Goal: Task Accomplishment & Management: Use online tool/utility

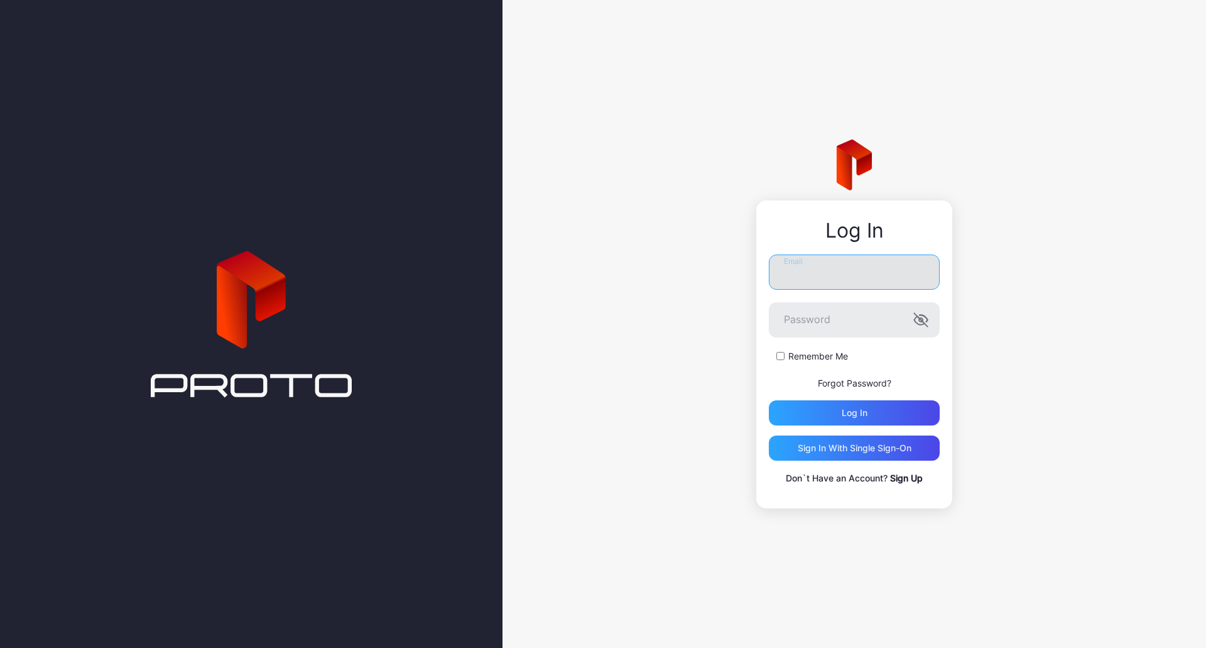
click at [869, 275] on input "Email" at bounding box center [854, 271] width 171 height 35
type input "**********"
click at [769, 400] on button "Log in" at bounding box center [854, 412] width 171 height 25
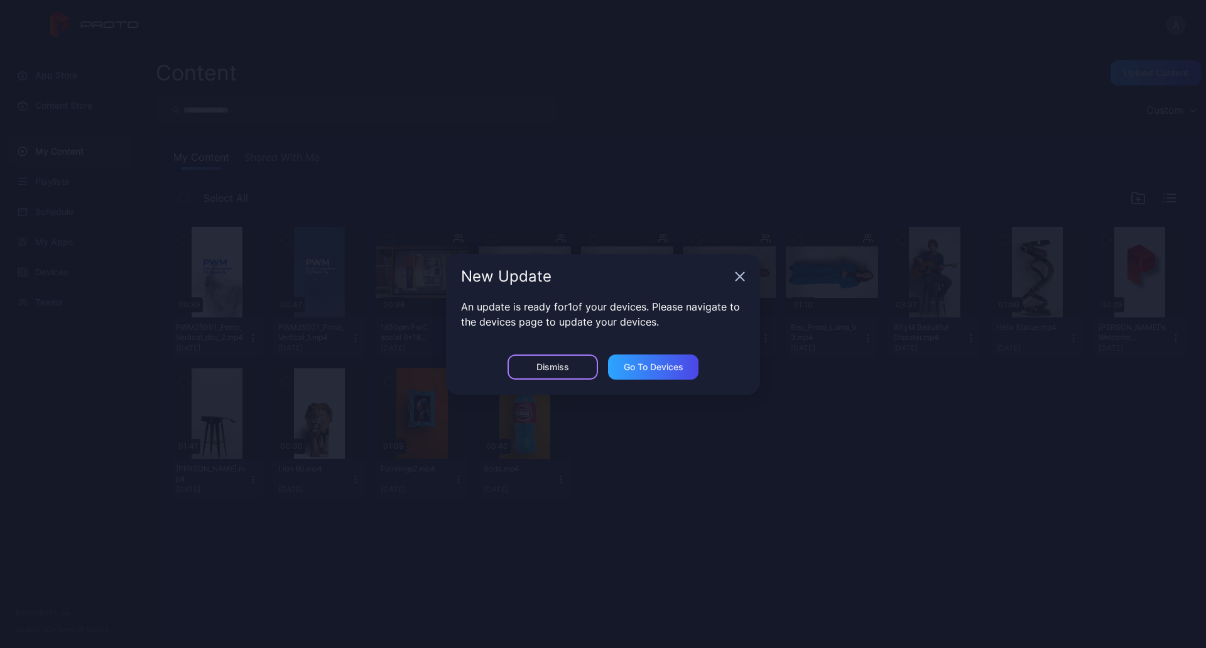
click at [553, 368] on div "Dismiss" at bounding box center [553, 367] width 33 height 10
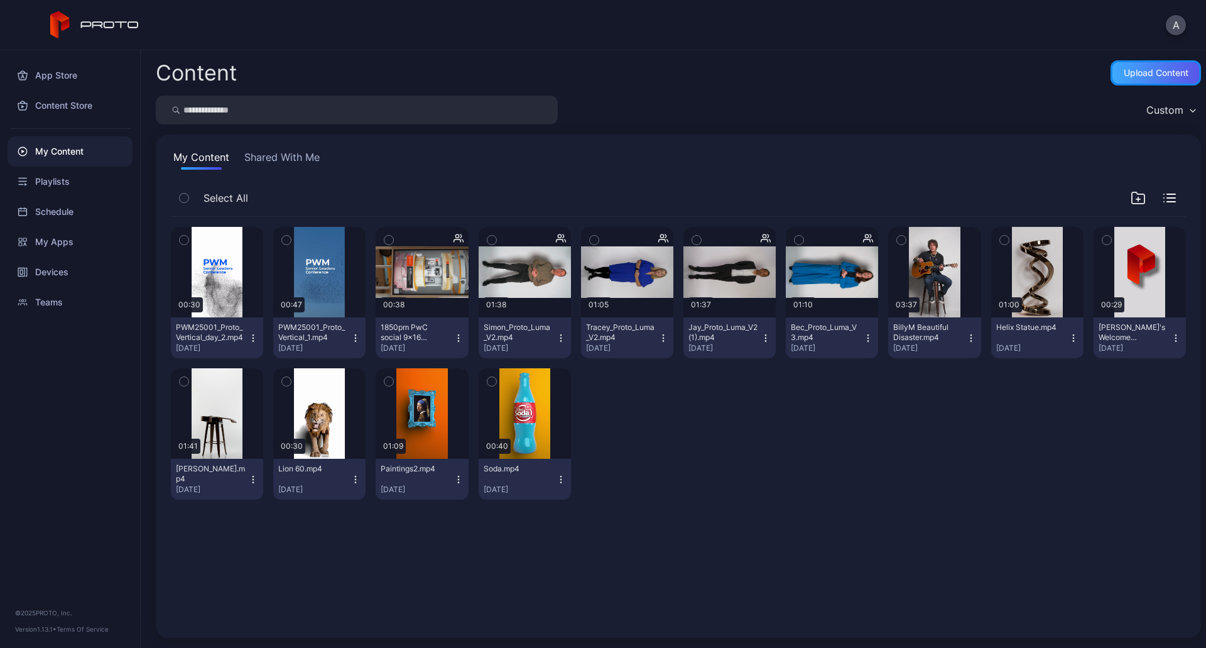
click at [1143, 73] on div "Upload Content" at bounding box center [1156, 73] width 65 height 10
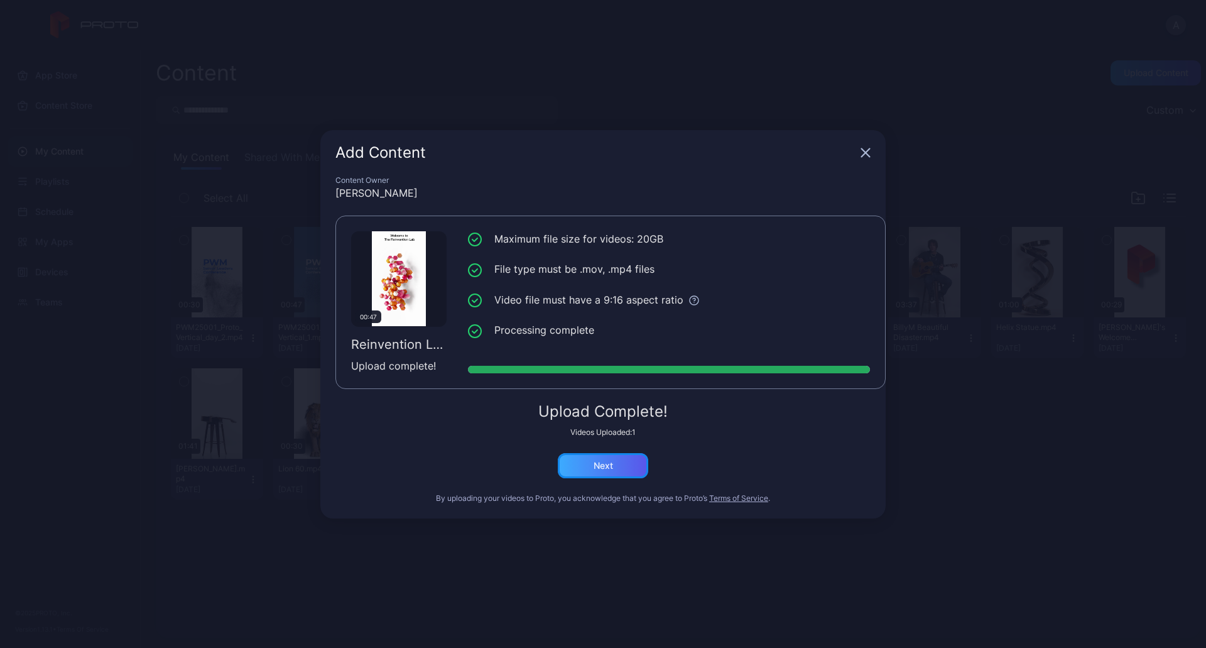
click at [608, 467] on div "Next" at bounding box center [603, 466] width 19 height 10
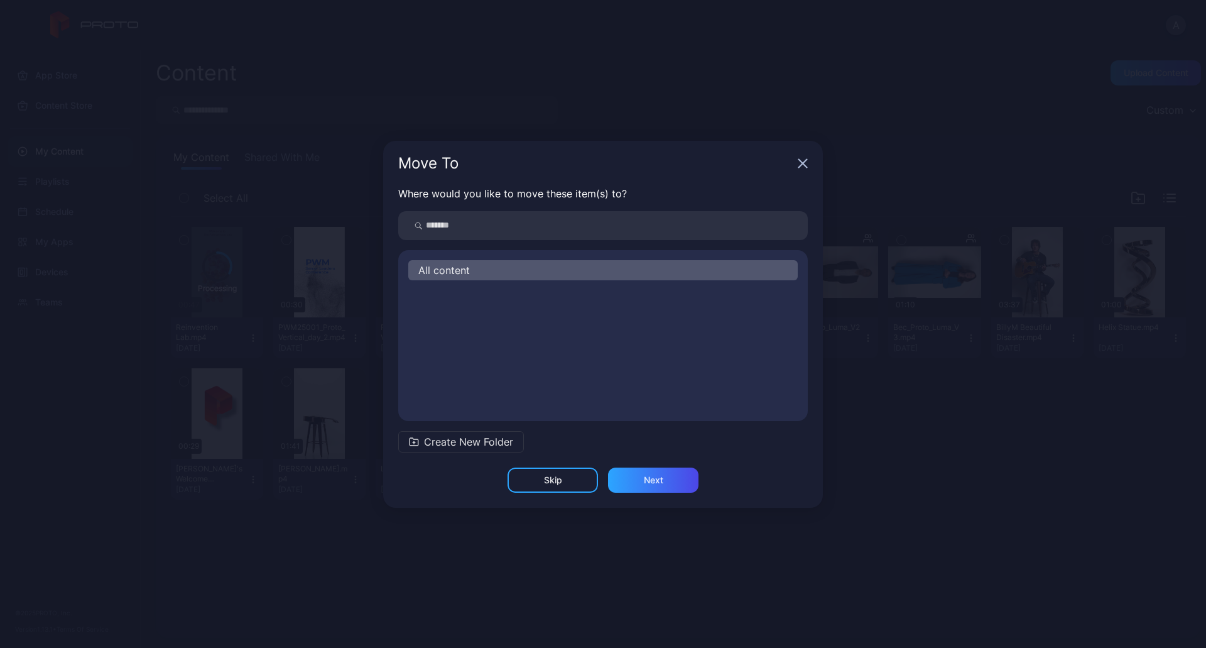
click at [477, 273] on div "All content" at bounding box center [603, 270] width 390 height 20
click at [637, 481] on div "Next" at bounding box center [653, 479] width 90 height 25
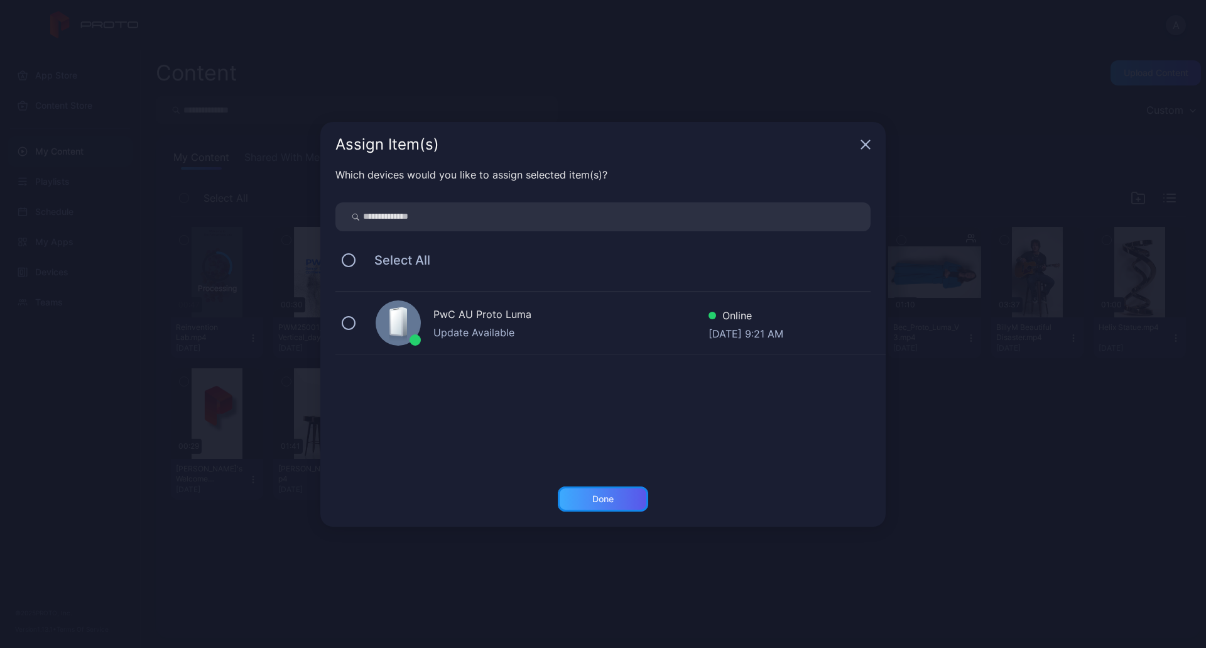
click at [600, 492] on div "Done" at bounding box center [603, 498] width 90 height 25
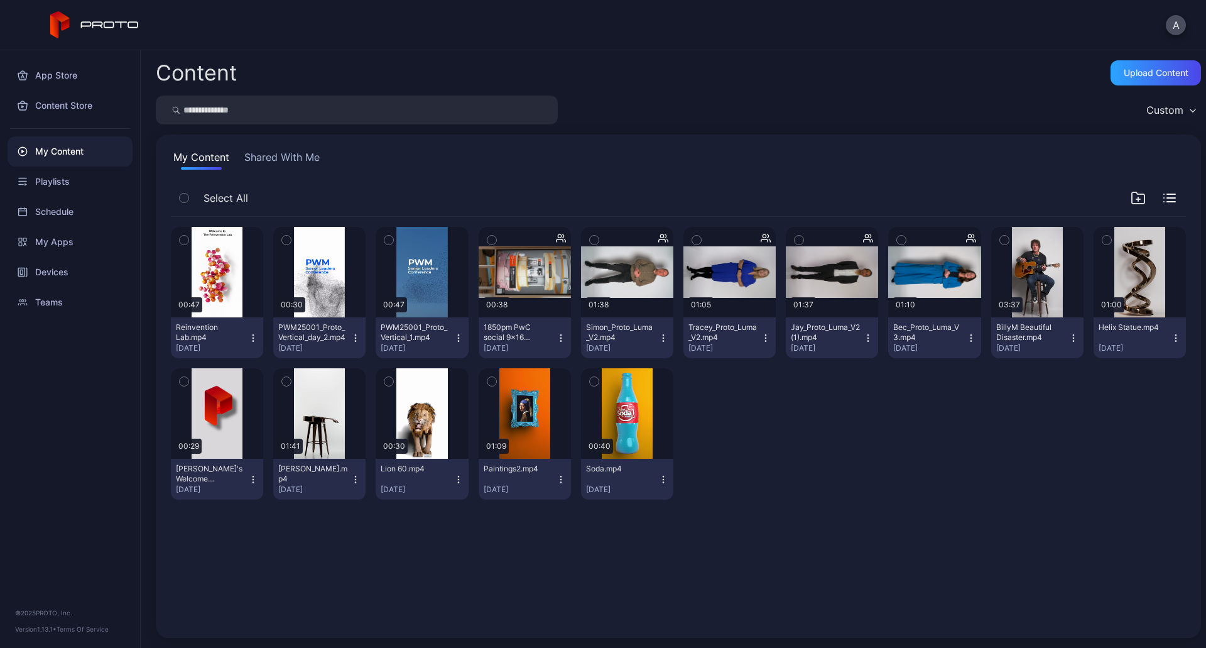
click at [248, 338] on icon "button" at bounding box center [253, 338] width 10 height 10
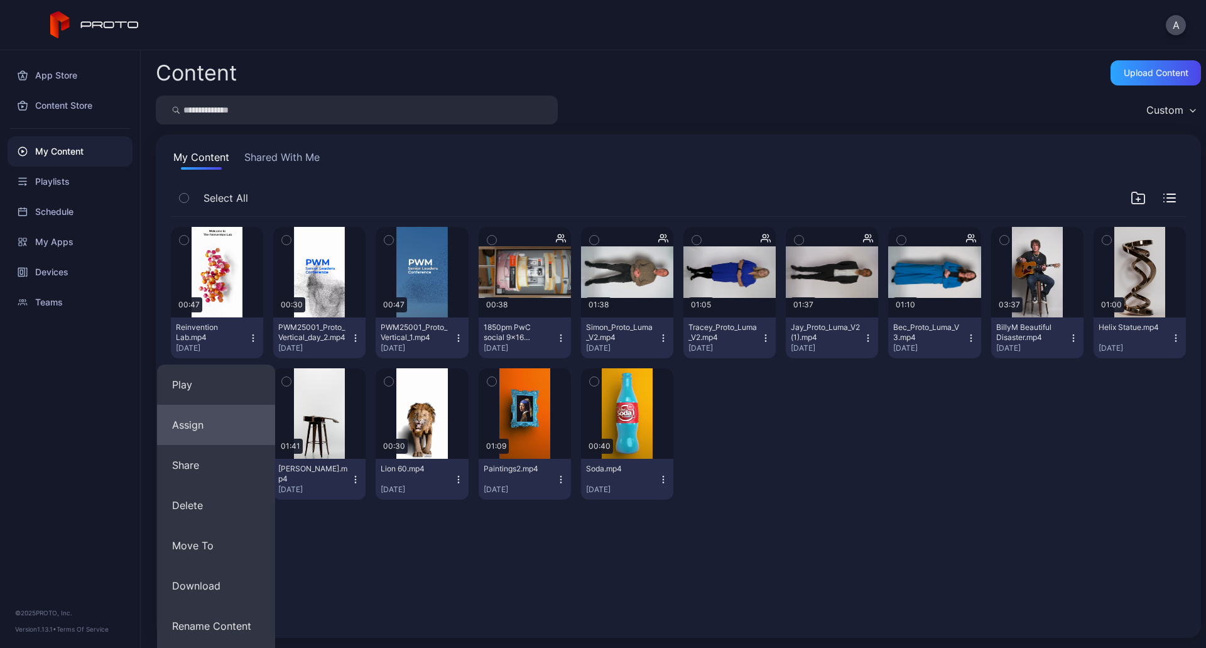
click at [223, 431] on button "Assign" at bounding box center [216, 425] width 118 height 40
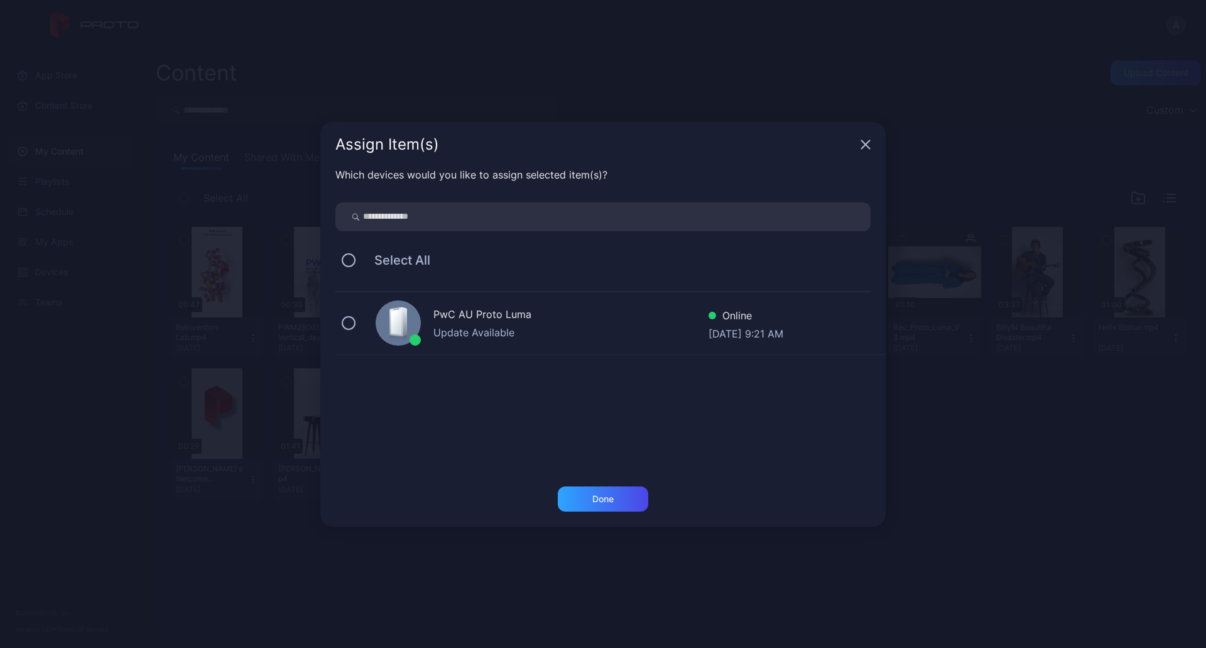
click at [530, 331] on div "Update Available" at bounding box center [571, 332] width 275 height 15
click at [602, 496] on div "Done" at bounding box center [602, 499] width 21 height 10
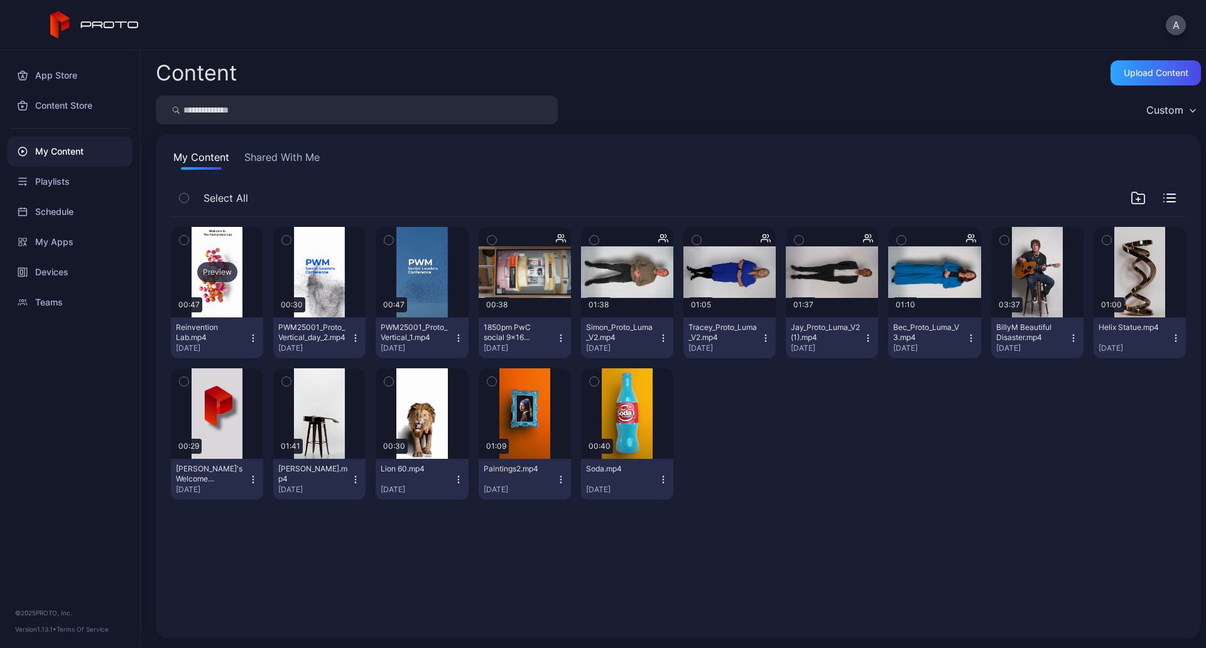
click at [229, 303] on div "Preview" at bounding box center [217, 272] width 92 height 90
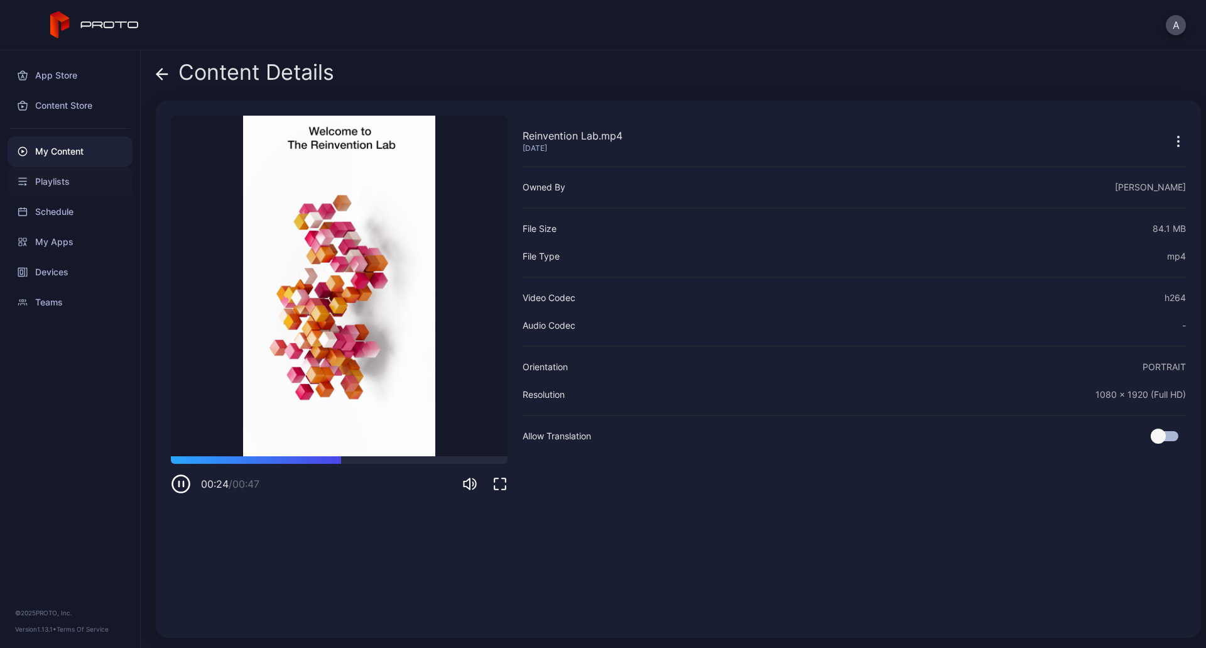
click at [66, 182] on div "Playlists" at bounding box center [70, 181] width 125 height 30
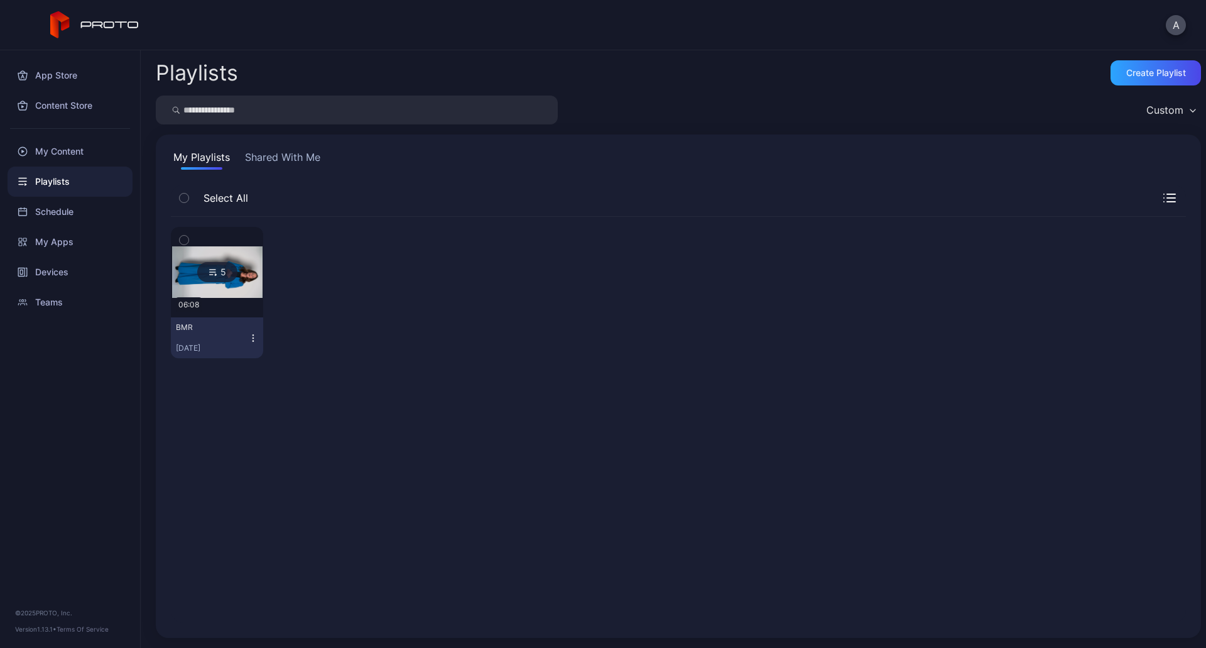
click at [248, 293] on img at bounding box center [217, 271] width 90 height 51
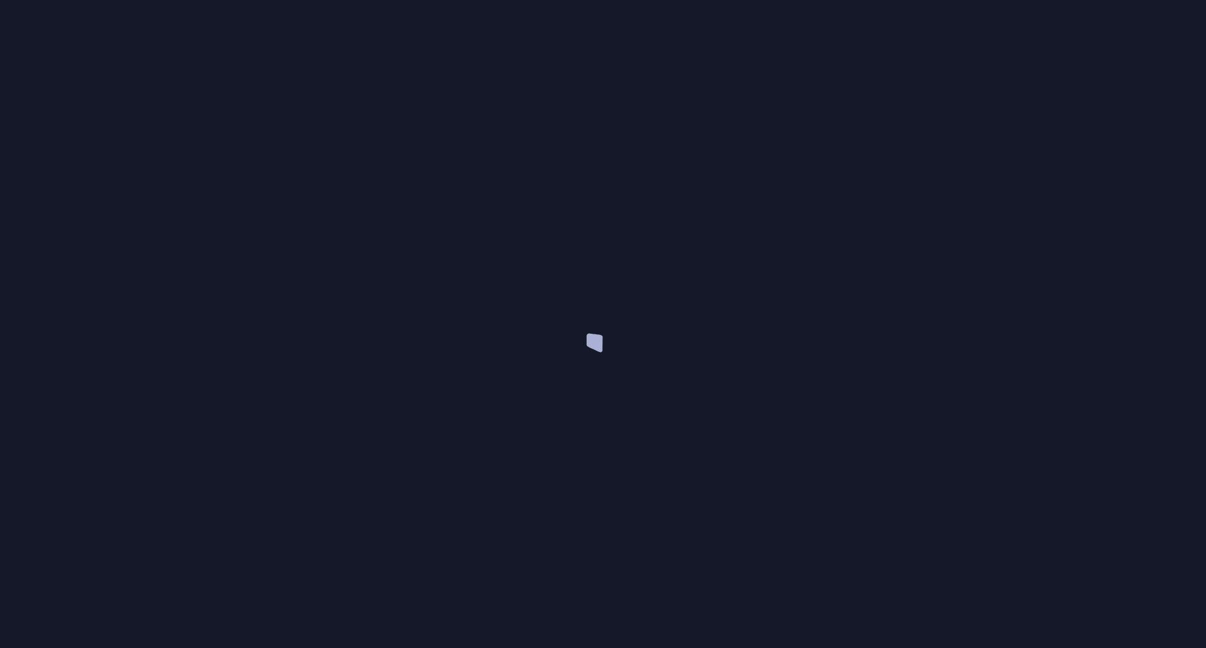
click at [248, 293] on div at bounding box center [603, 324] width 1206 height 648
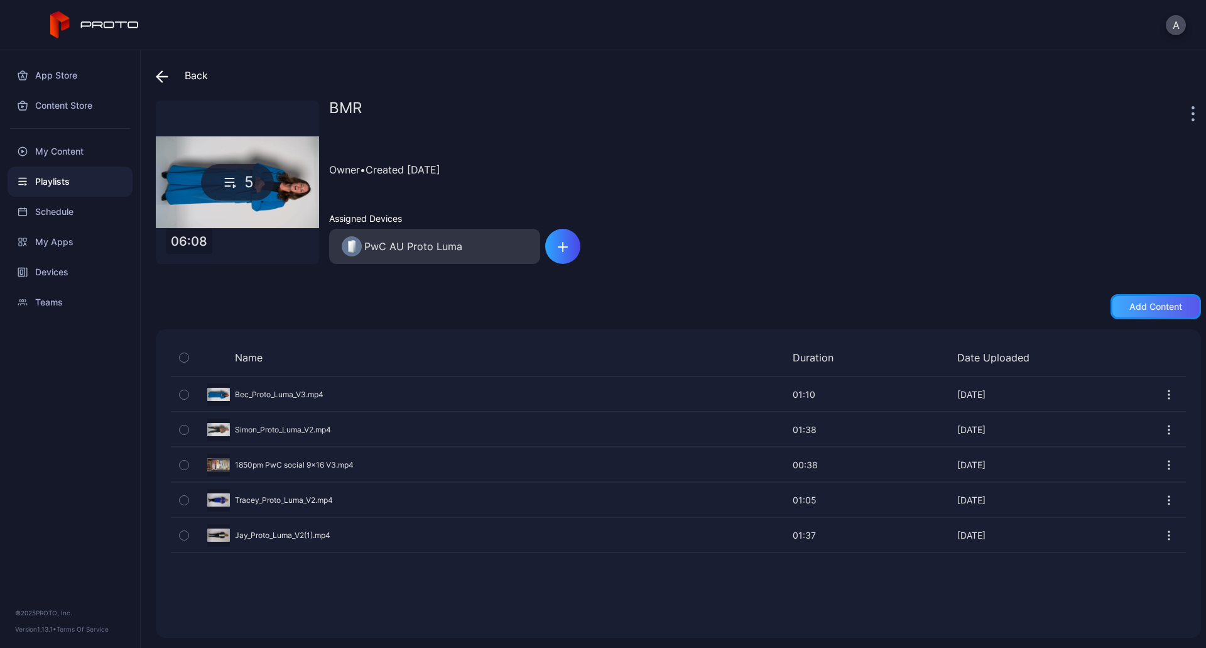
click at [1166, 302] on div "Add content" at bounding box center [1156, 307] width 53 height 10
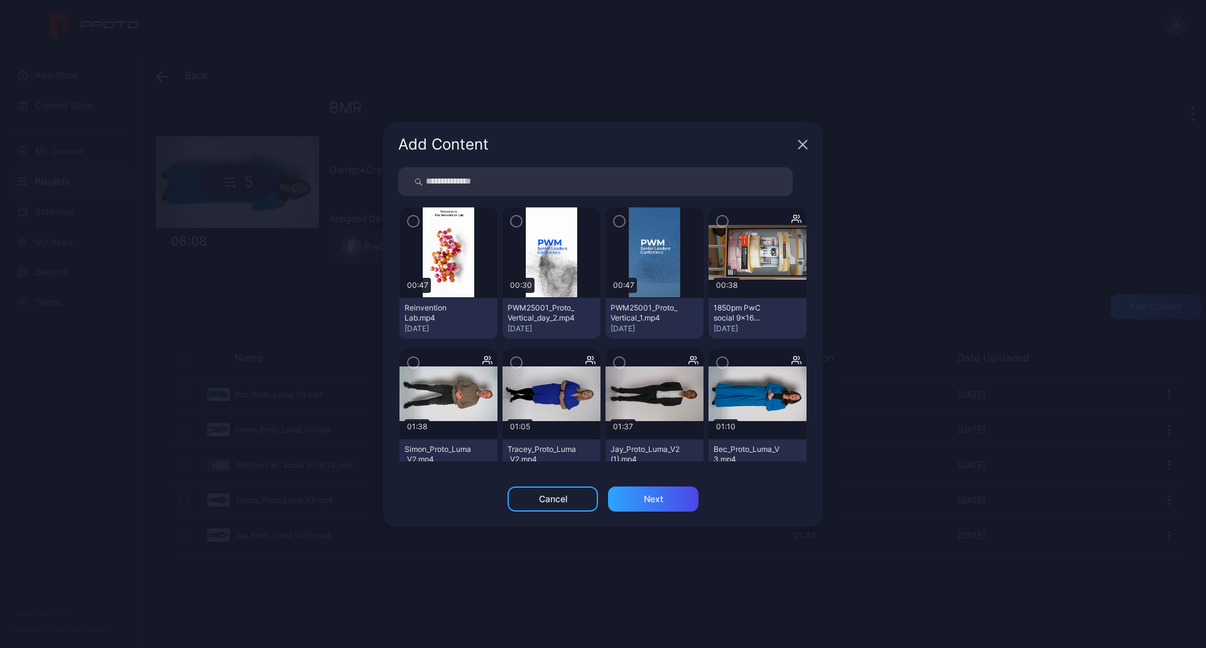
click at [457, 254] on img at bounding box center [448, 252] width 51 height 90
click at [417, 225] on icon "button" at bounding box center [413, 221] width 10 height 14
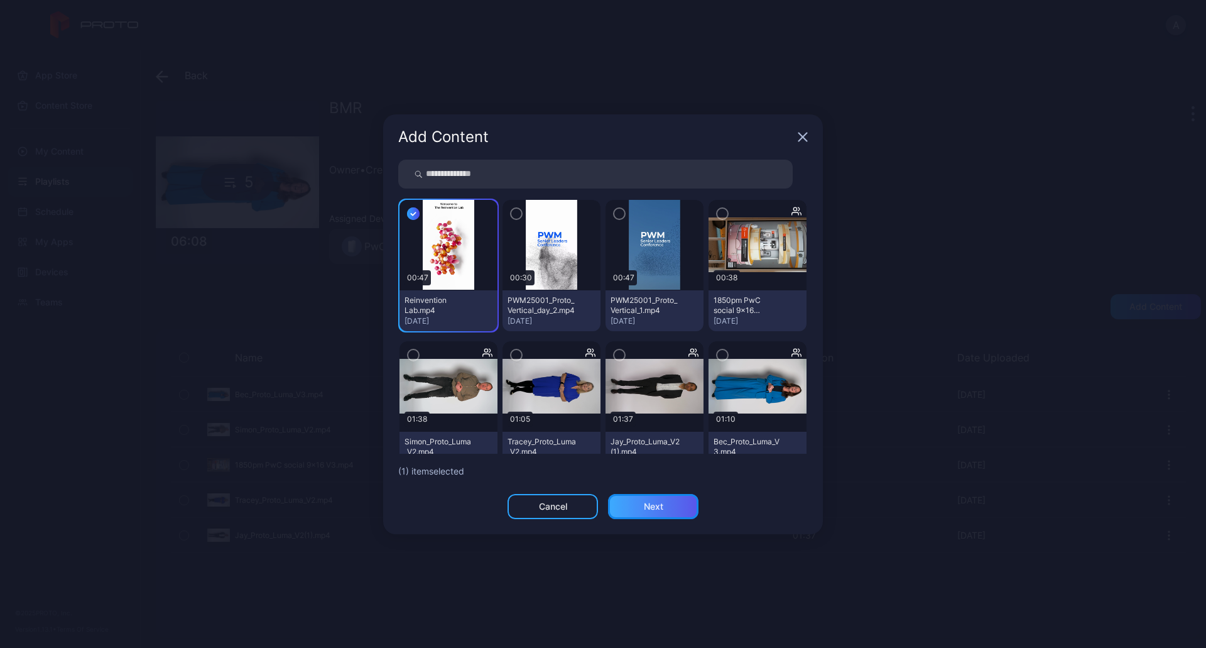
click at [667, 511] on div "Next" at bounding box center [653, 506] width 90 height 25
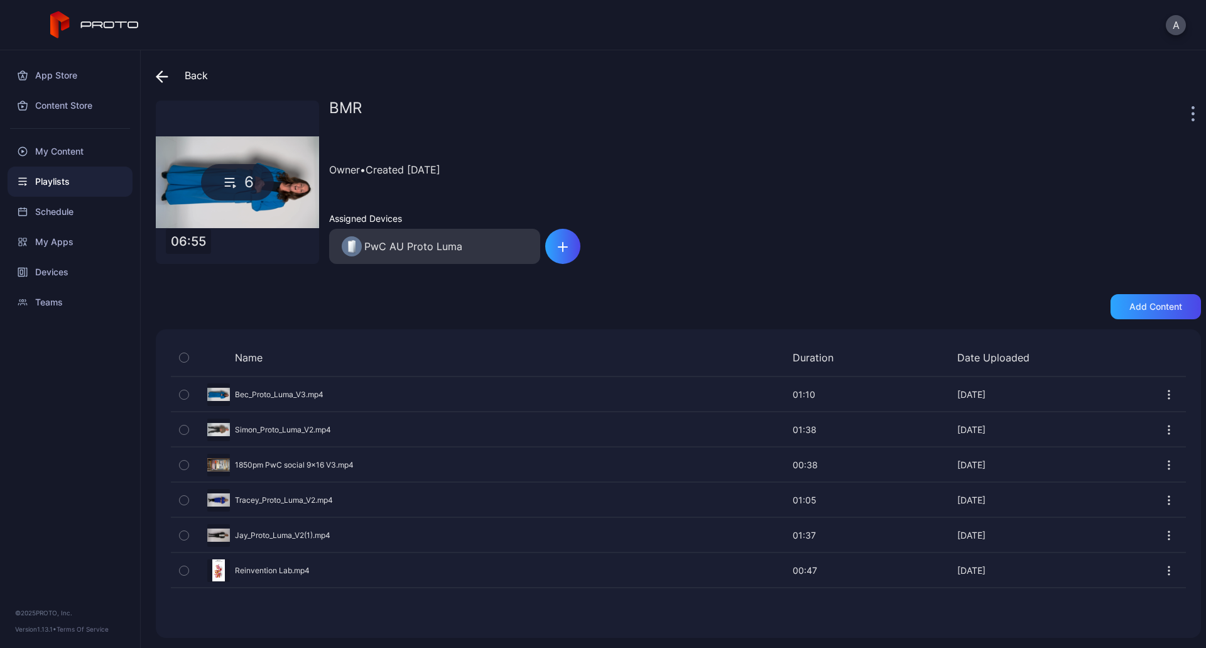
click at [38, 182] on div "Playlists" at bounding box center [70, 181] width 125 height 30
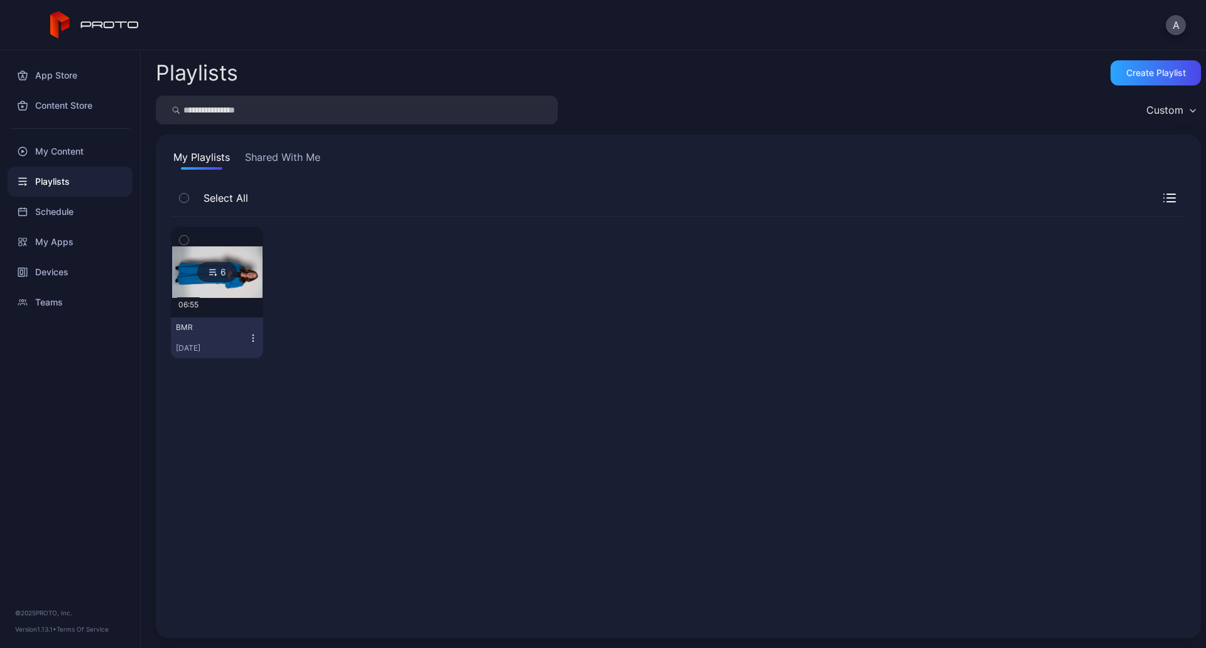
click at [38, 182] on div "Playlists" at bounding box center [70, 181] width 125 height 30
click at [80, 273] on div "Devices" at bounding box center [70, 272] width 125 height 30
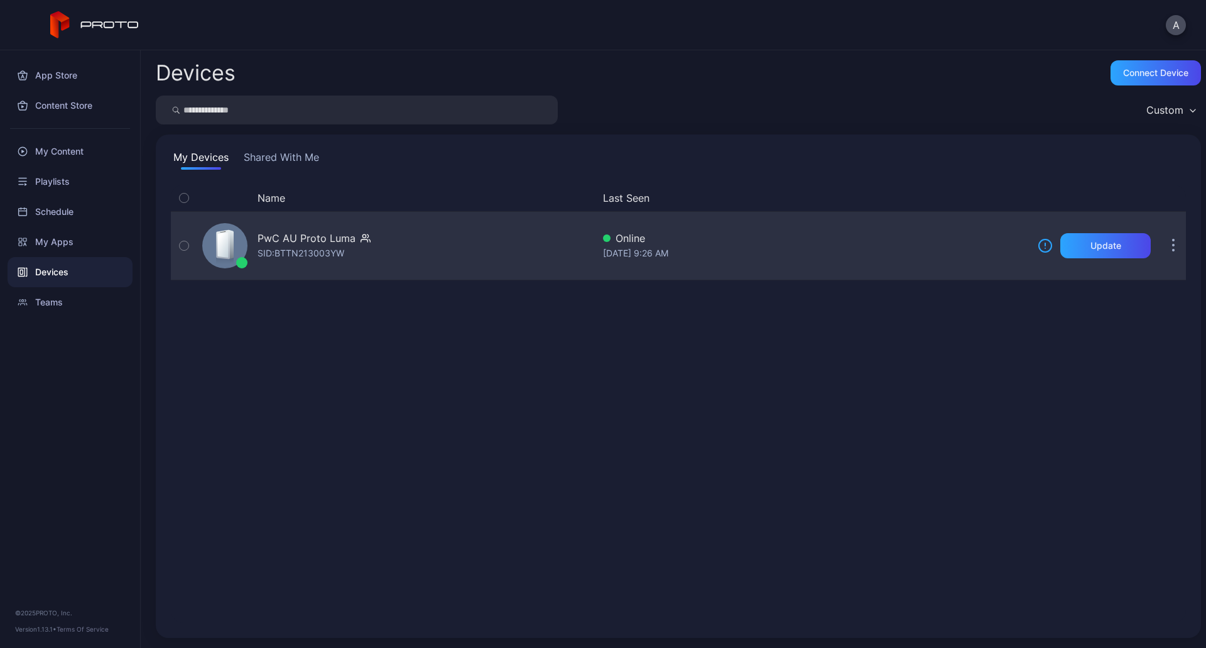
click at [356, 257] on div "PwC AU Proto [PERSON_NAME]: BTTN213003YW" at bounding box center [314, 246] width 113 height 30
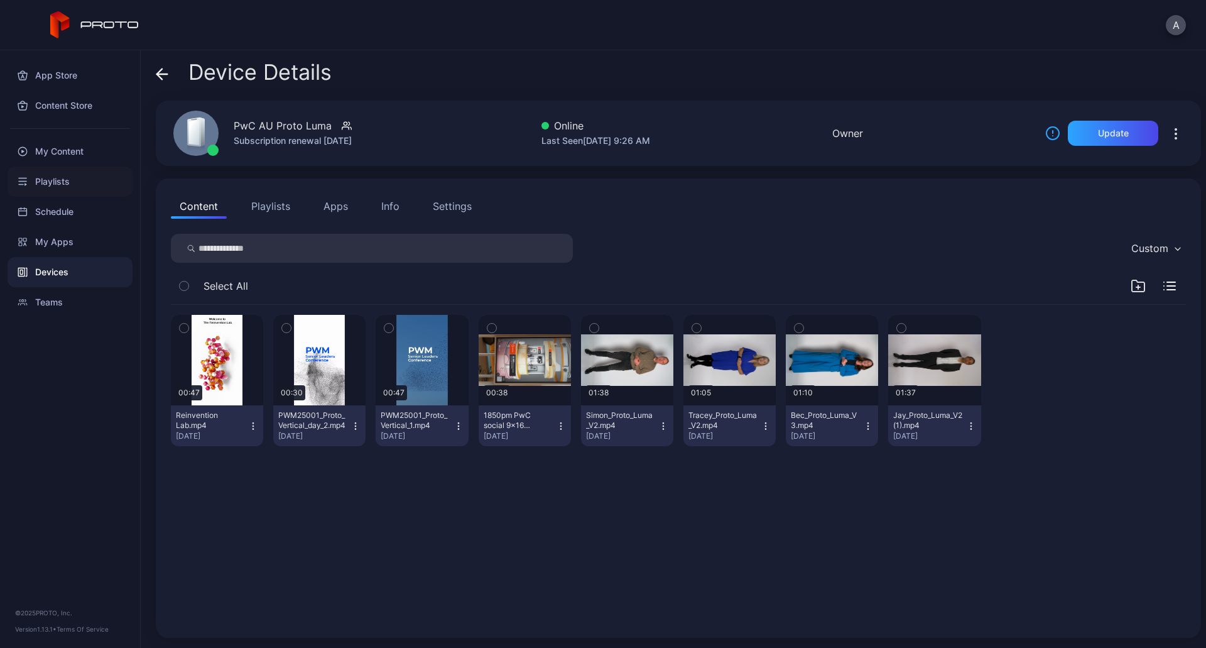
click at [77, 180] on div "Playlists" at bounding box center [70, 181] width 125 height 30
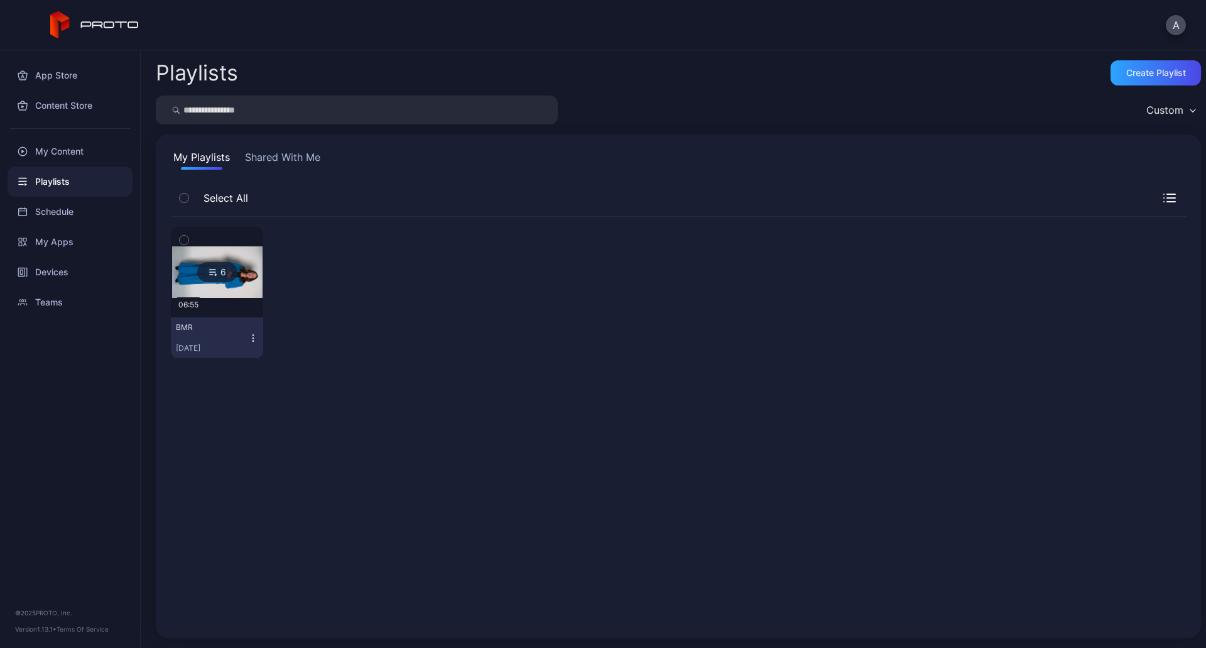
click at [239, 261] on img at bounding box center [217, 271] width 90 height 51
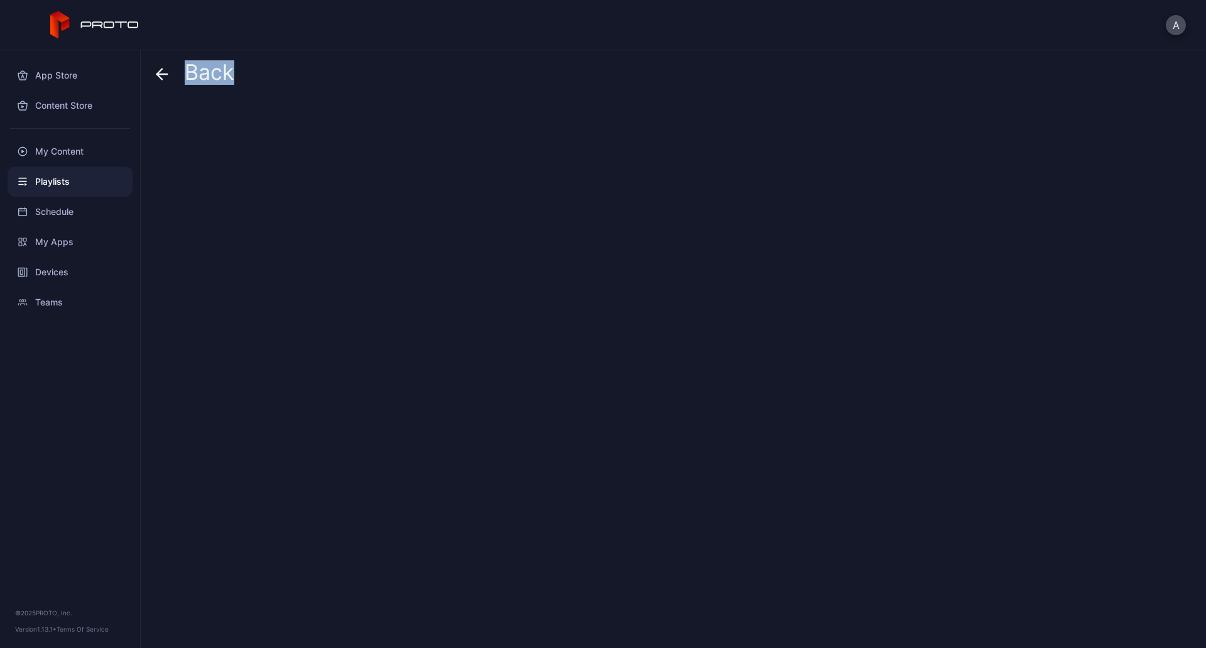
click at [239, 261] on div at bounding box center [678, 369] width 1045 height 537
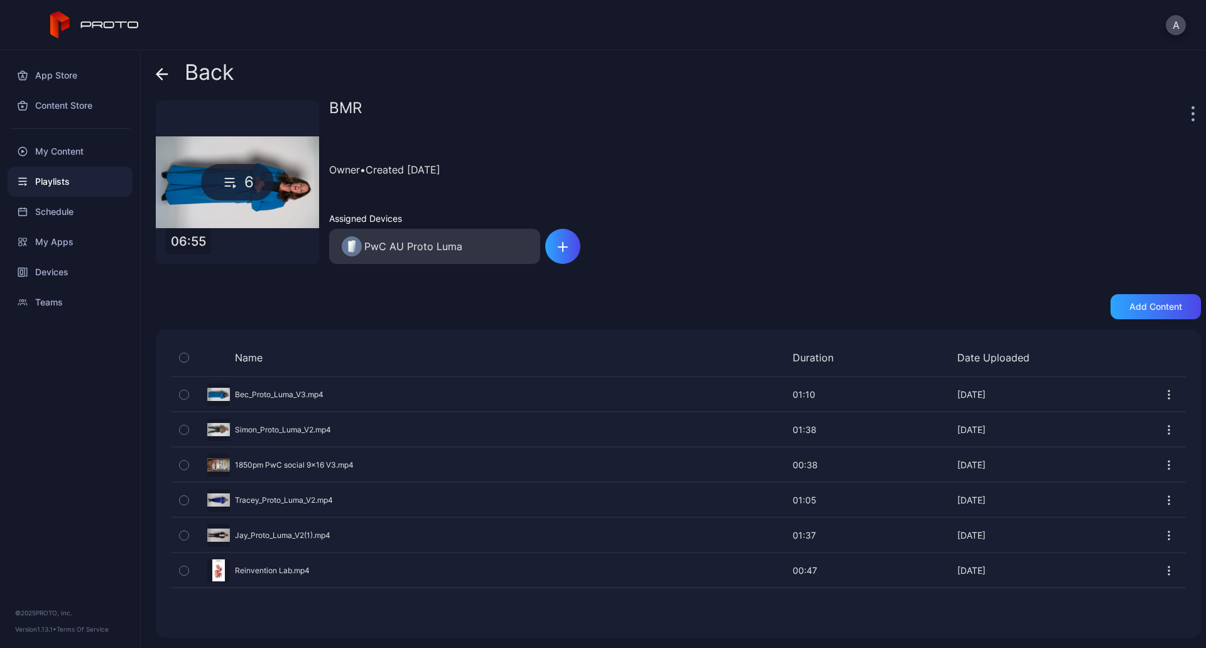
click at [242, 205] on div "6" at bounding box center [237, 182] width 163 height 163
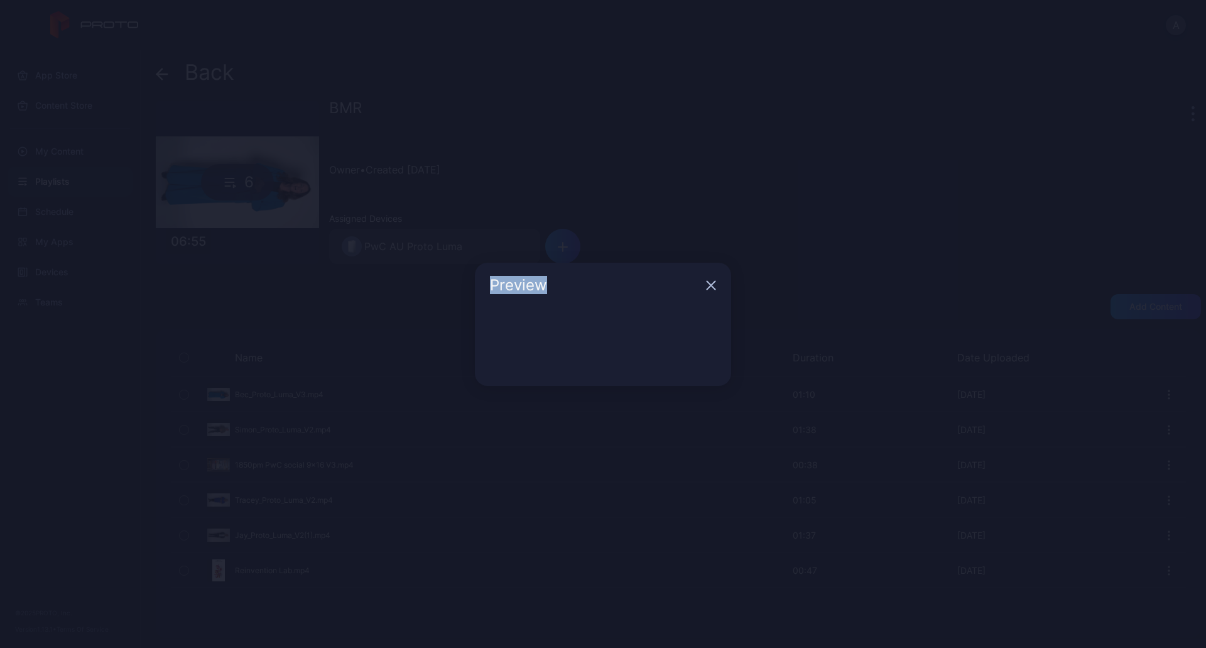
click at [241, 206] on div "Preview" at bounding box center [603, 324] width 1206 height 648
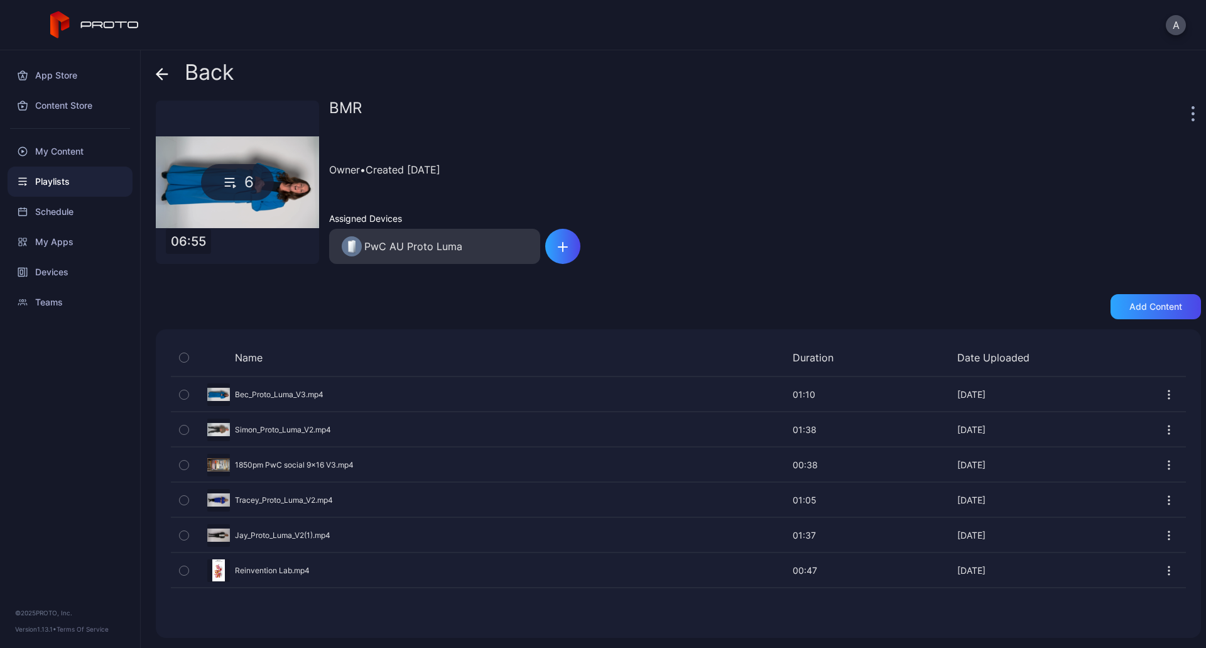
drag, startPoint x: 85, startPoint y: 187, endPoint x: 79, endPoint y: 184, distance: 7.0
click at [79, 184] on div "Playlists" at bounding box center [70, 181] width 125 height 30
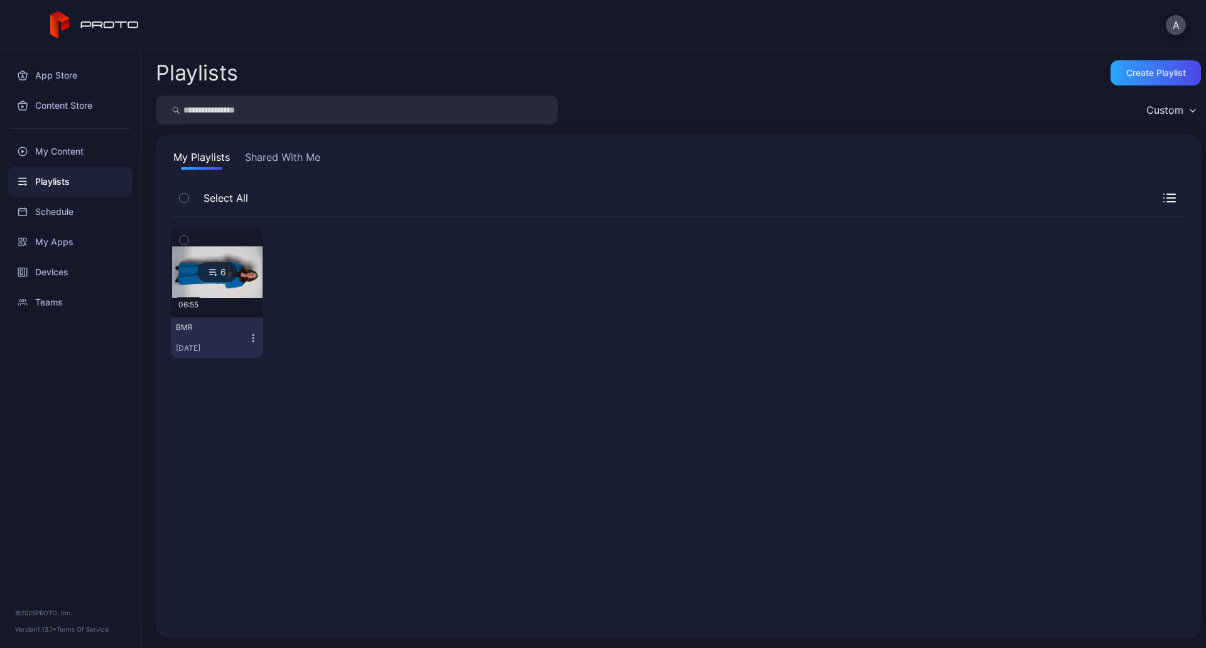
click at [252, 332] on button "BMR [DATE]" at bounding box center [217, 337] width 92 height 41
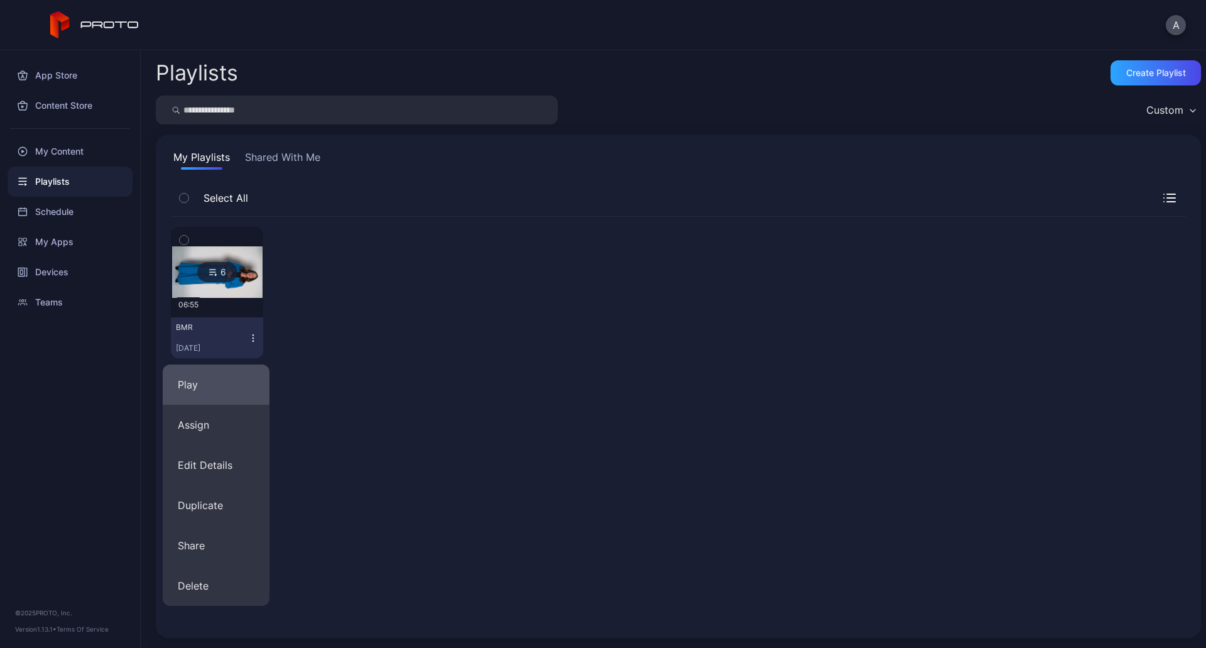
click at [232, 386] on button "Play" at bounding box center [216, 384] width 107 height 40
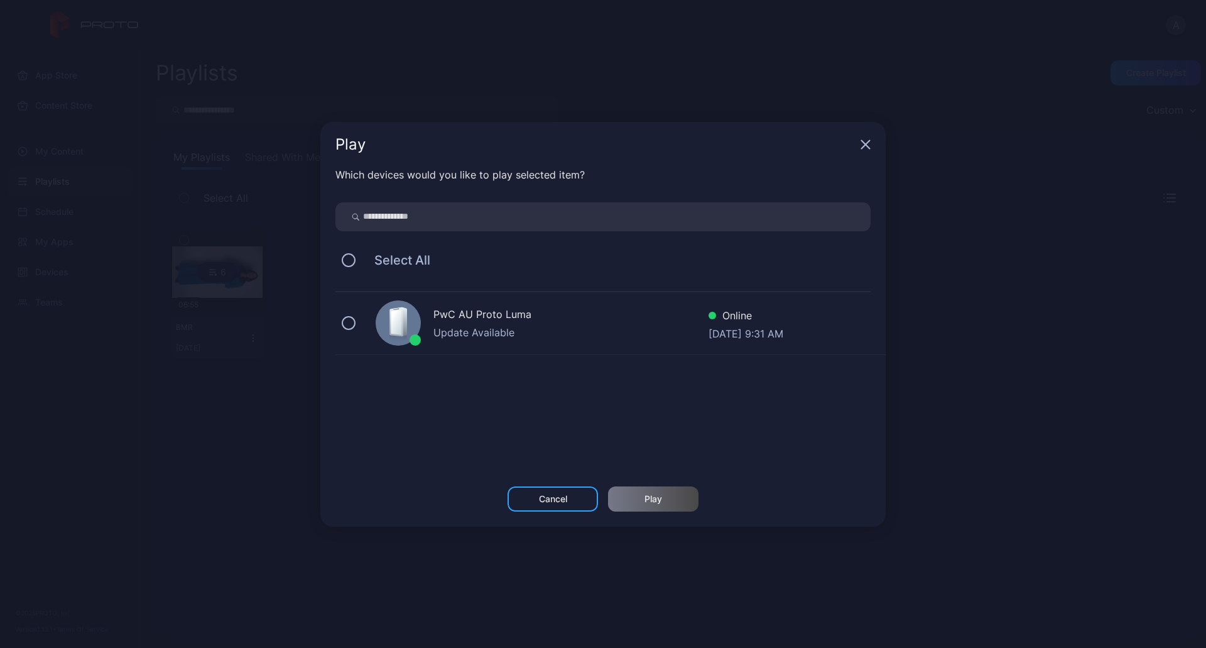
click at [556, 347] on div "PwC AU Proto Luma Update Available Online [DATE] 9:31 AM" at bounding box center [610, 323] width 550 height 63
click at [666, 489] on div "Play" at bounding box center [653, 498] width 90 height 25
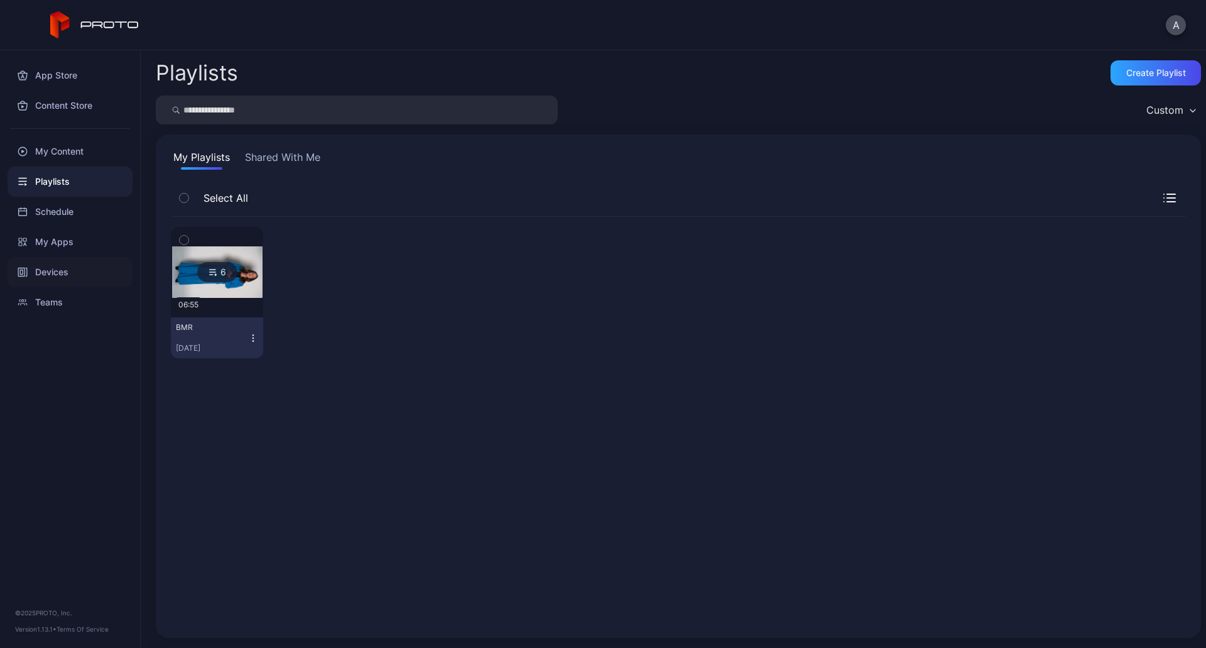
click at [52, 276] on div "Devices" at bounding box center [70, 272] width 125 height 30
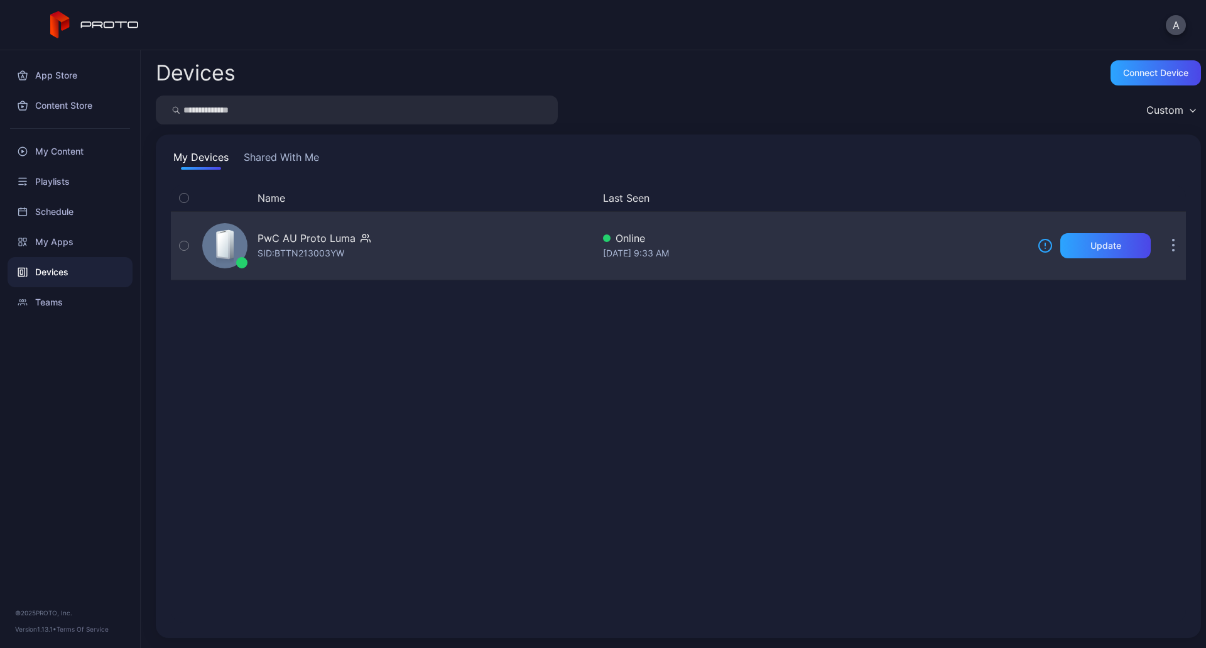
click at [396, 260] on div "PwC AU Proto [PERSON_NAME]: BTTN213003YW" at bounding box center [395, 245] width 396 height 63
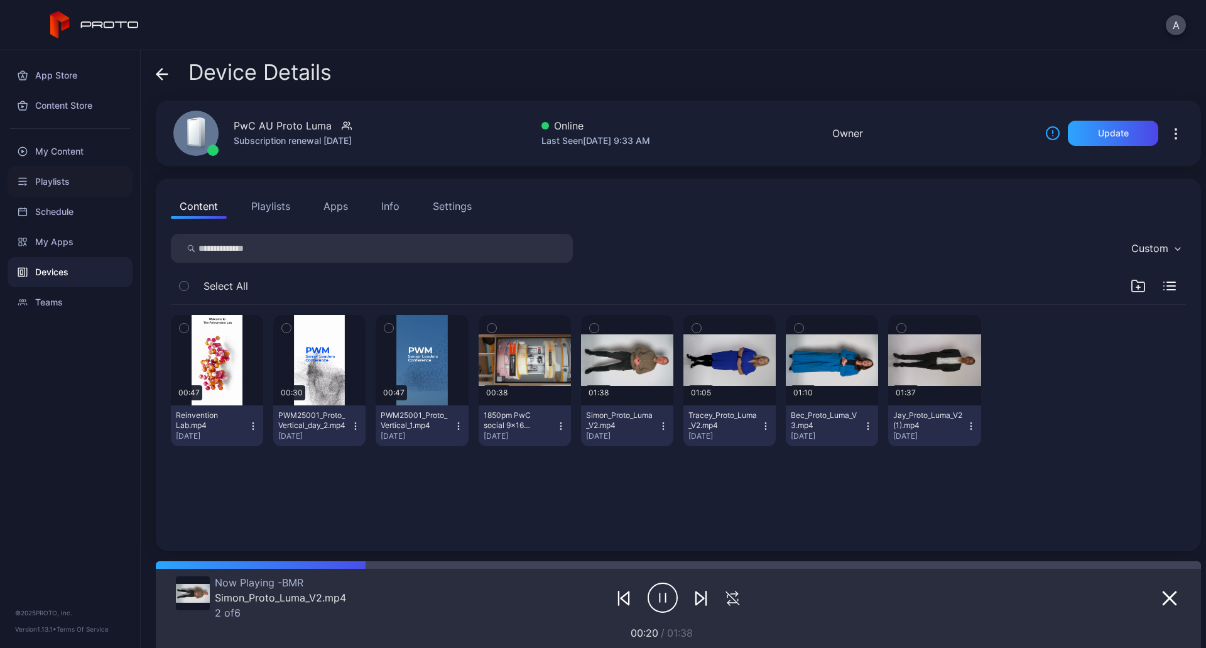
click at [87, 189] on div "Playlists" at bounding box center [70, 181] width 125 height 30
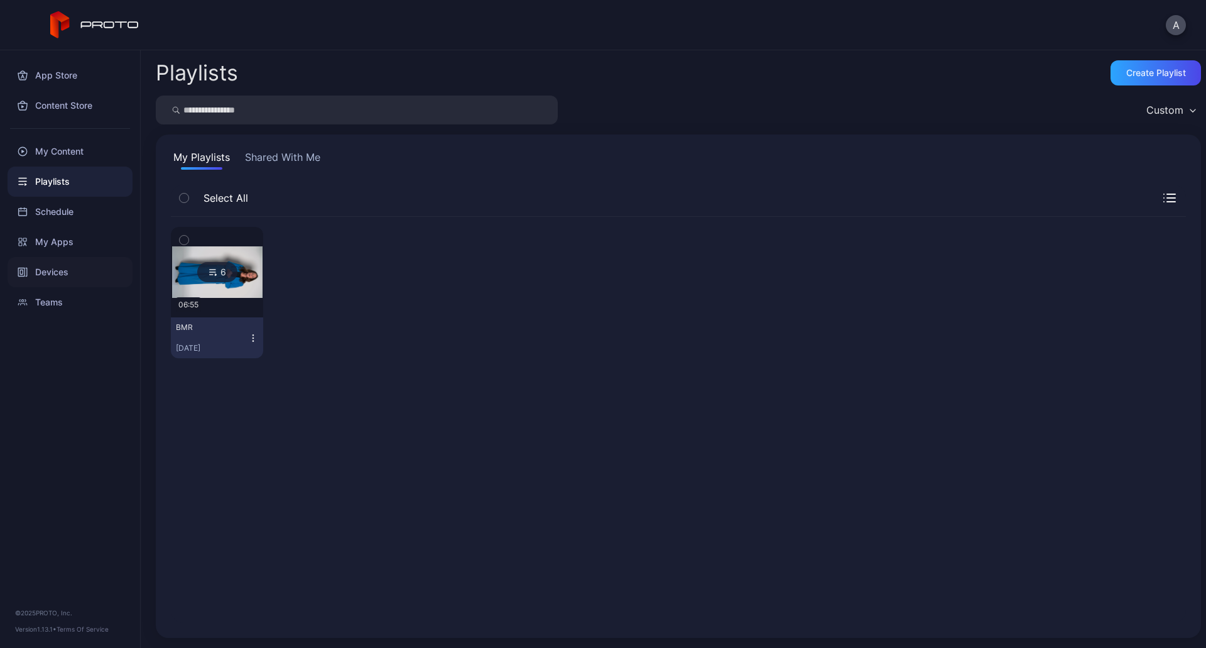
click at [76, 283] on div "Devices" at bounding box center [70, 272] width 125 height 30
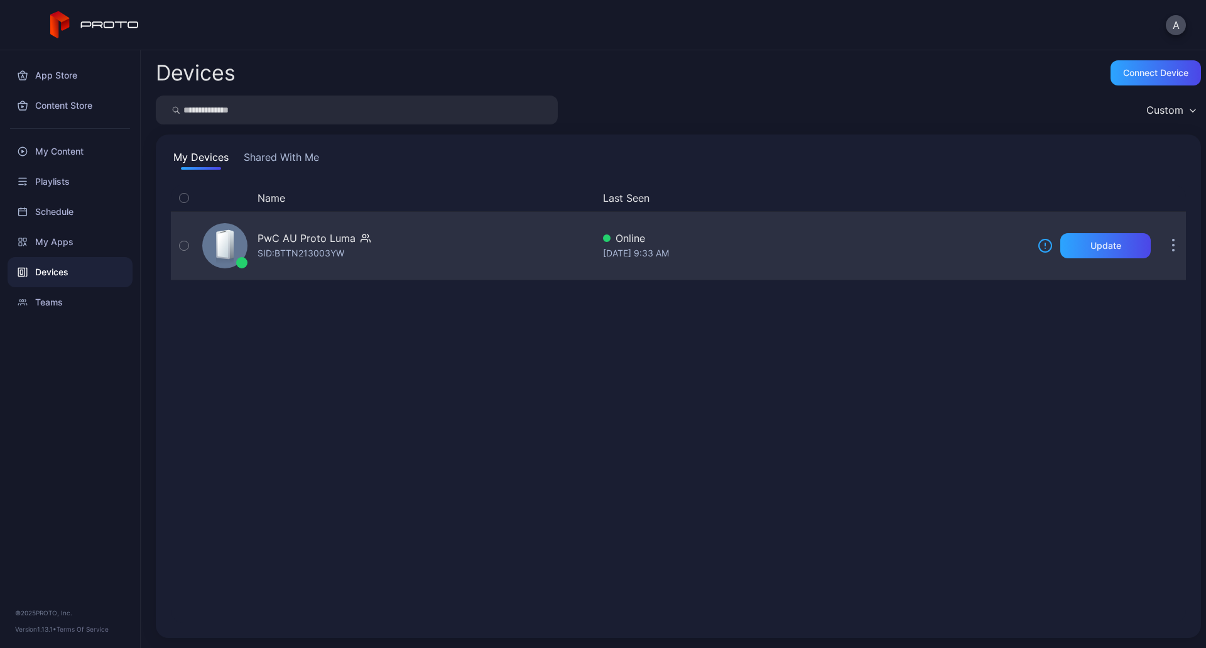
click at [457, 256] on div "PwC AU Proto [PERSON_NAME]: BTTN213003YW" at bounding box center [395, 245] width 396 height 63
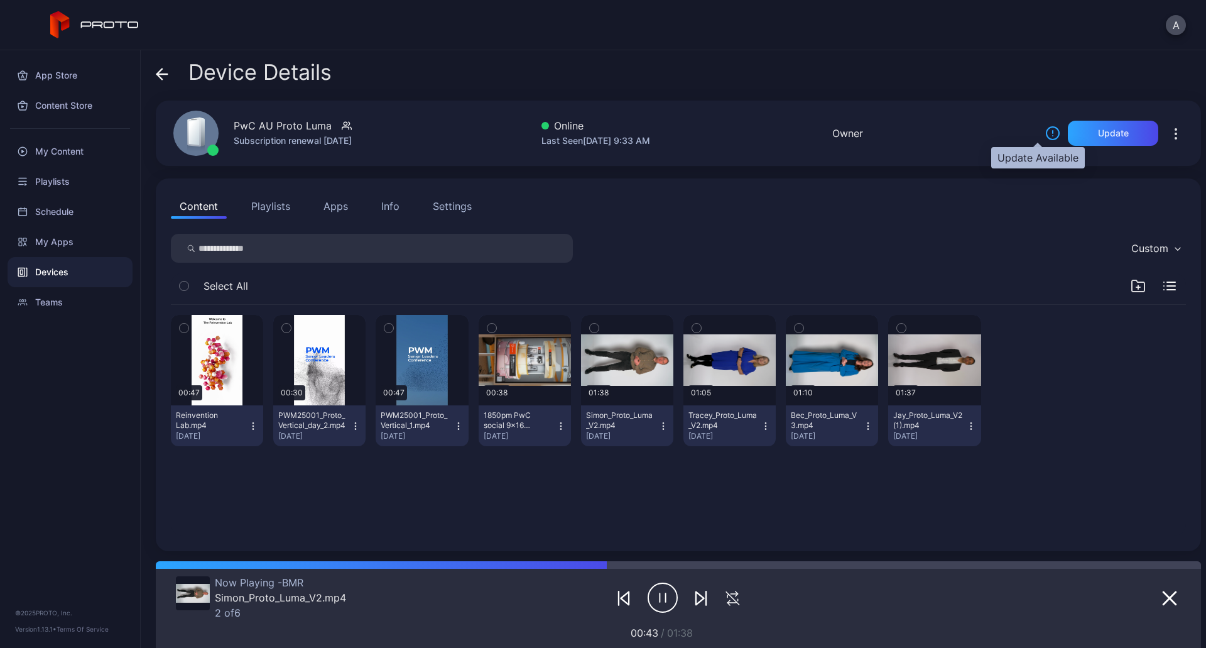
click at [1045, 132] on icon at bounding box center [1052, 133] width 15 height 15
